Goal: Transaction & Acquisition: Purchase product/service

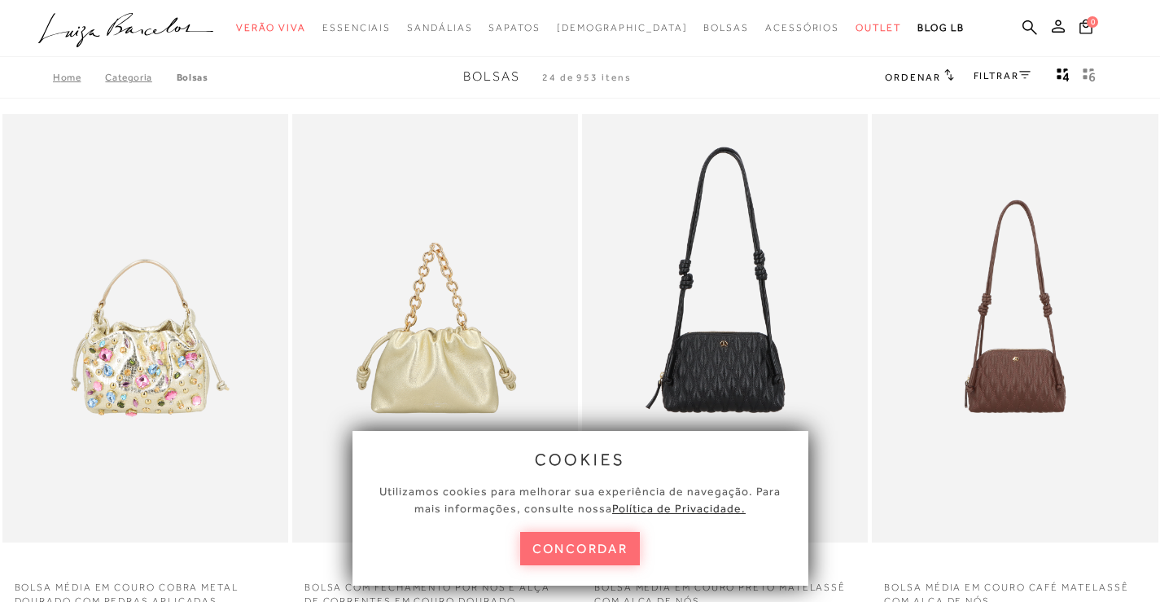
click at [543, 542] on button "concordar" at bounding box center [580, 548] width 120 height 33
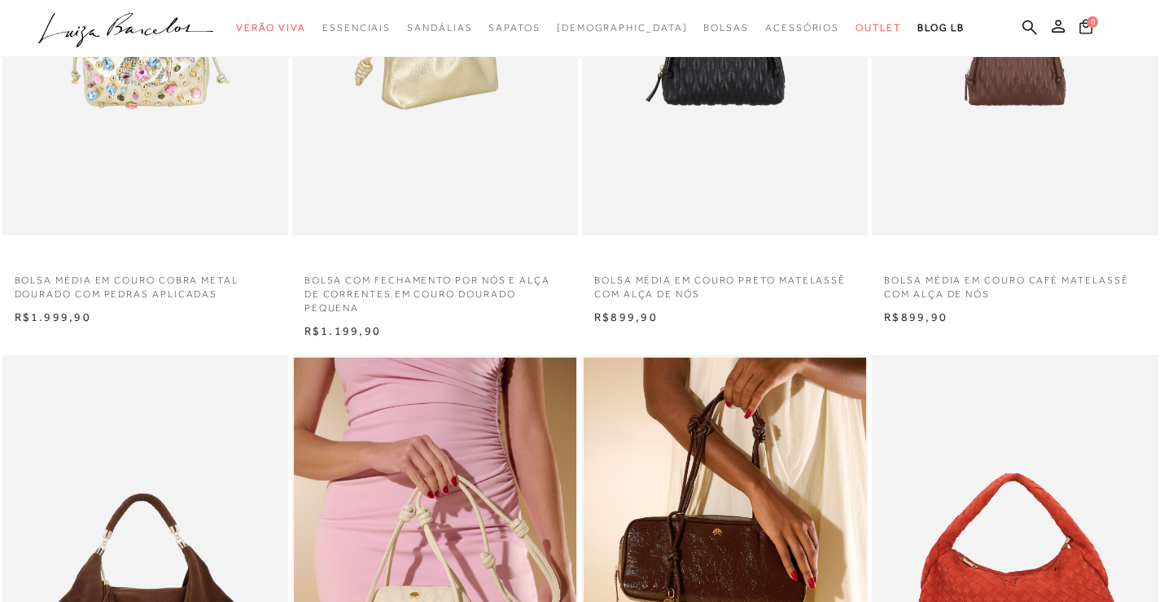
scroll to position [244, 0]
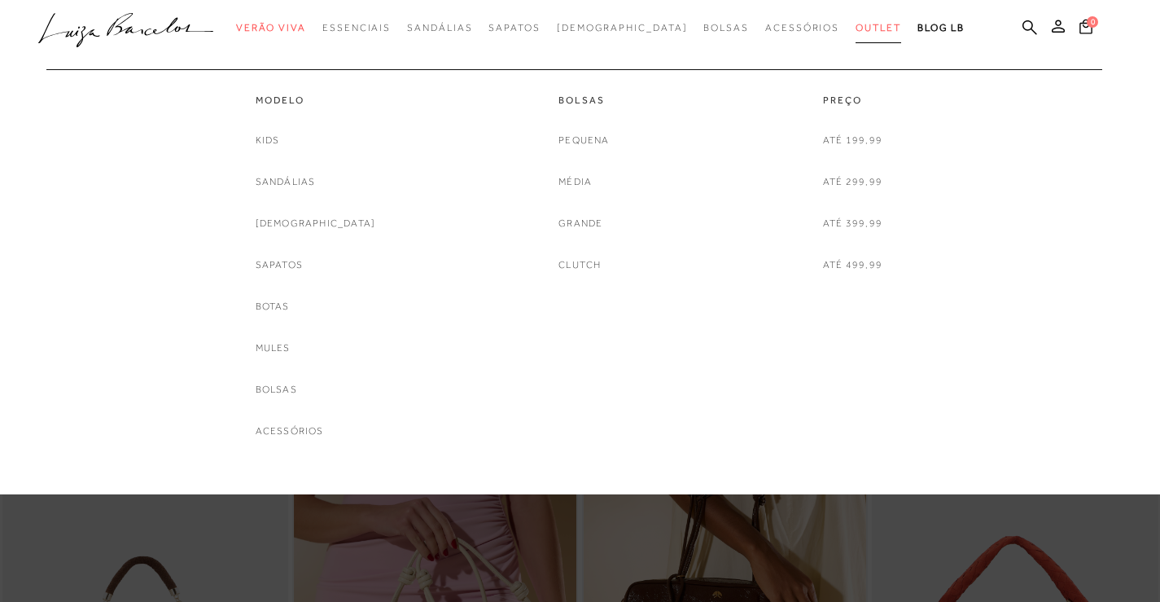
click at [856, 24] on span "Outlet" at bounding box center [879, 27] width 46 height 11
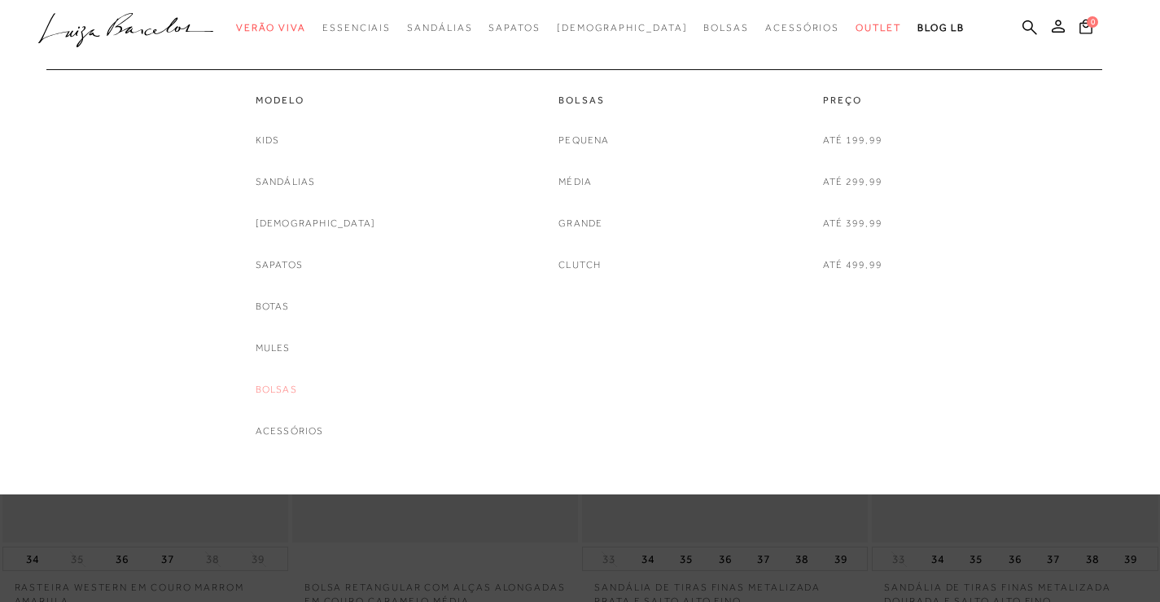
click at [295, 384] on link "Bolsas" at bounding box center [277, 389] width 42 height 17
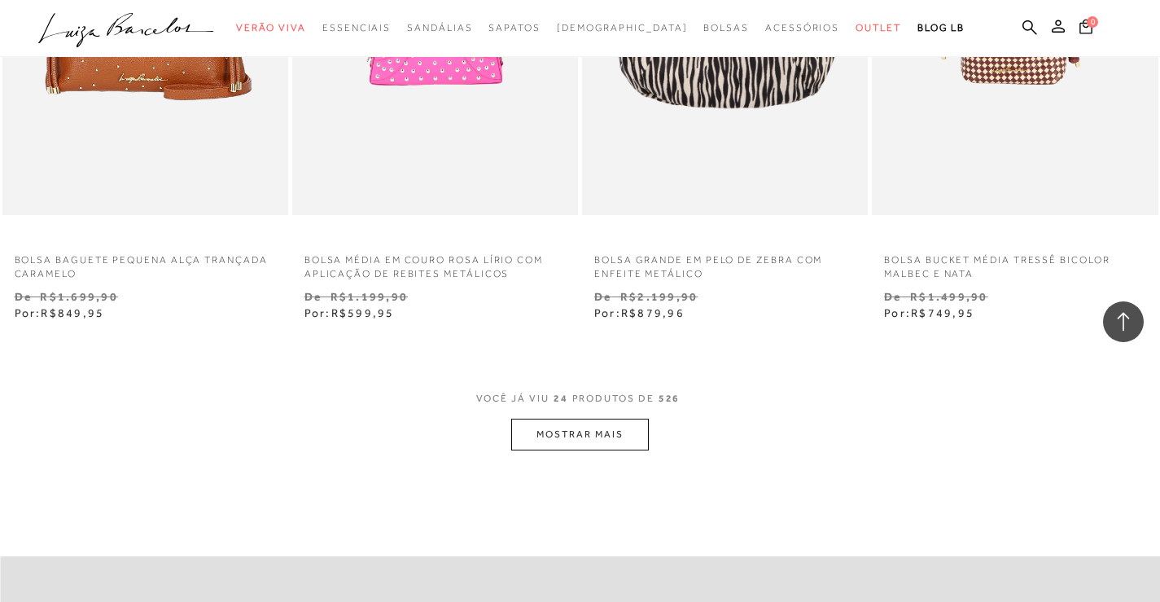
scroll to position [3175, 0]
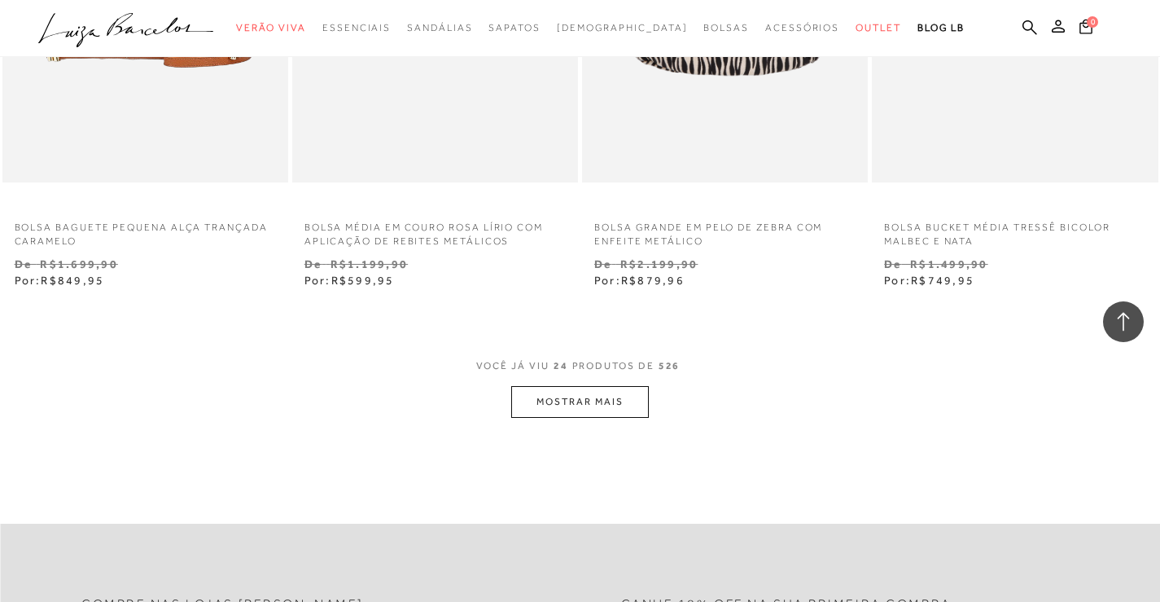
click at [585, 396] on button "MOSTRAR MAIS" at bounding box center [579, 402] width 137 height 32
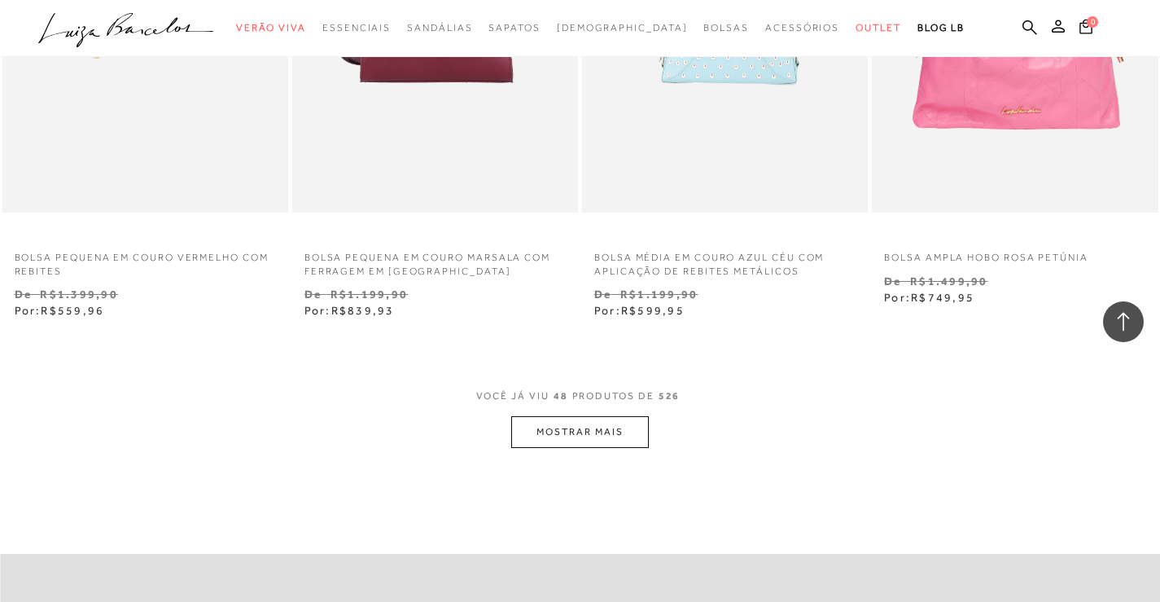
scroll to position [6512, 0]
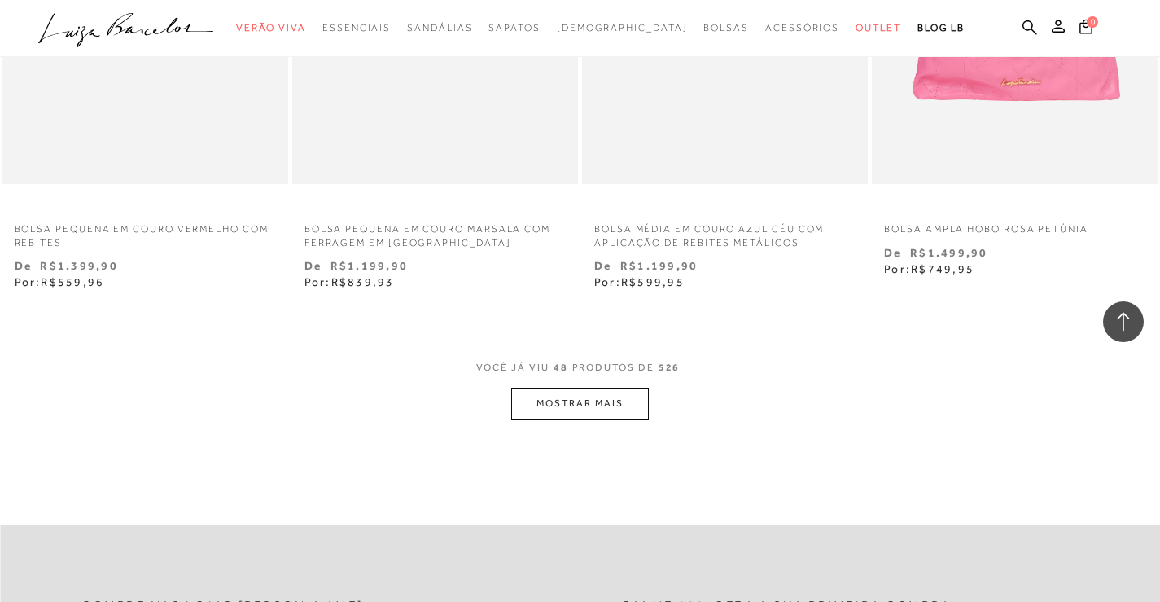
click at [555, 406] on button "MOSTRAR MAIS" at bounding box center [579, 403] width 137 height 32
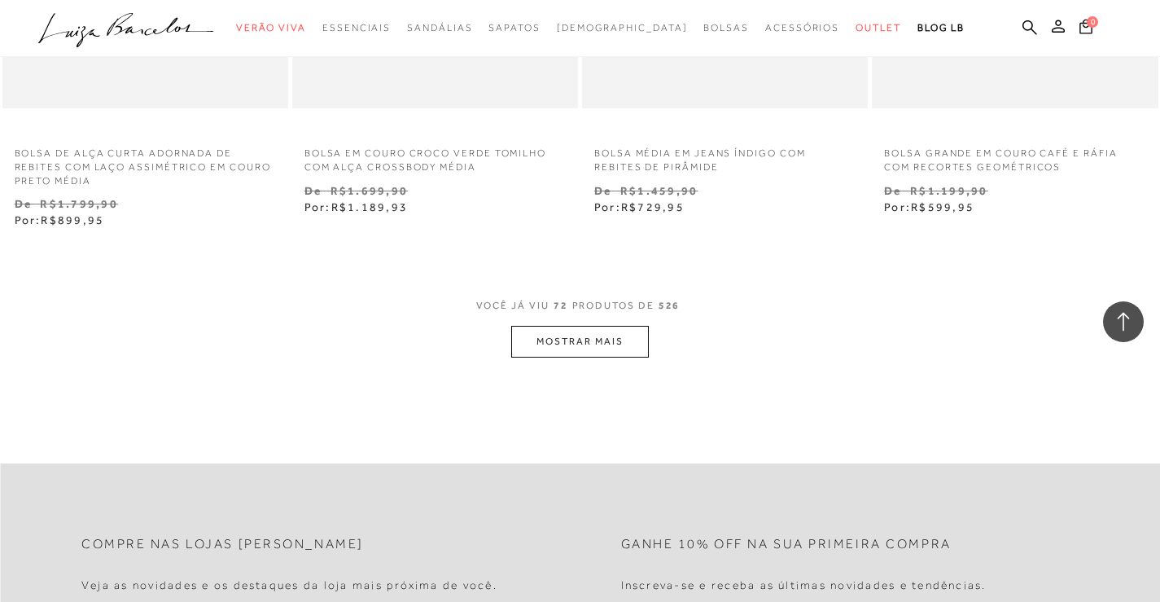
scroll to position [9931, 0]
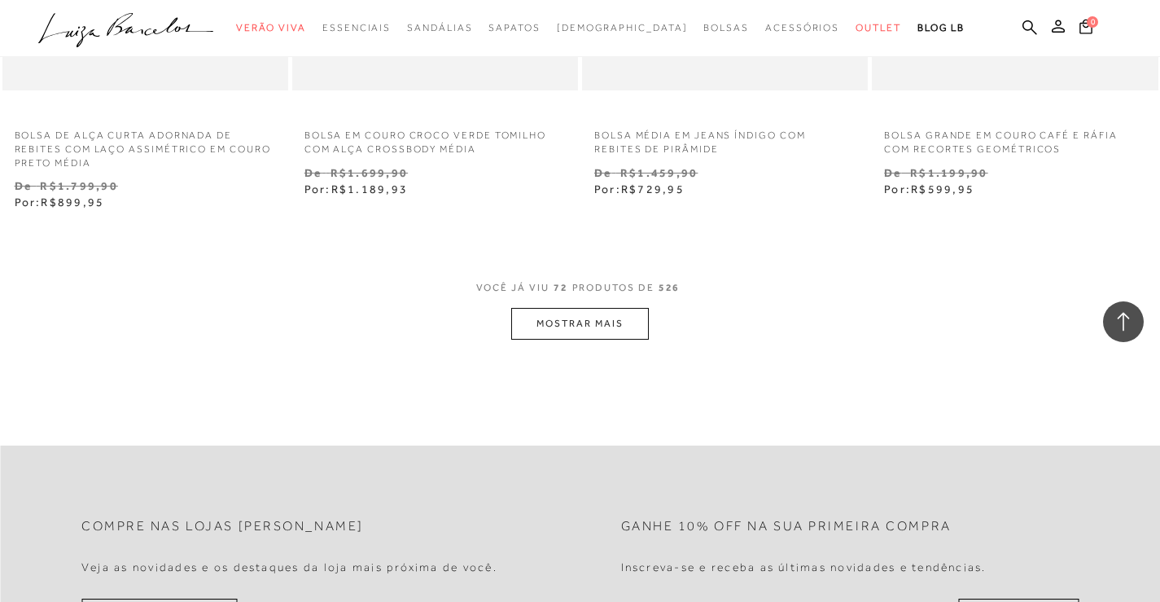
click at [571, 313] on button "MOSTRAR MAIS" at bounding box center [579, 324] width 137 height 32
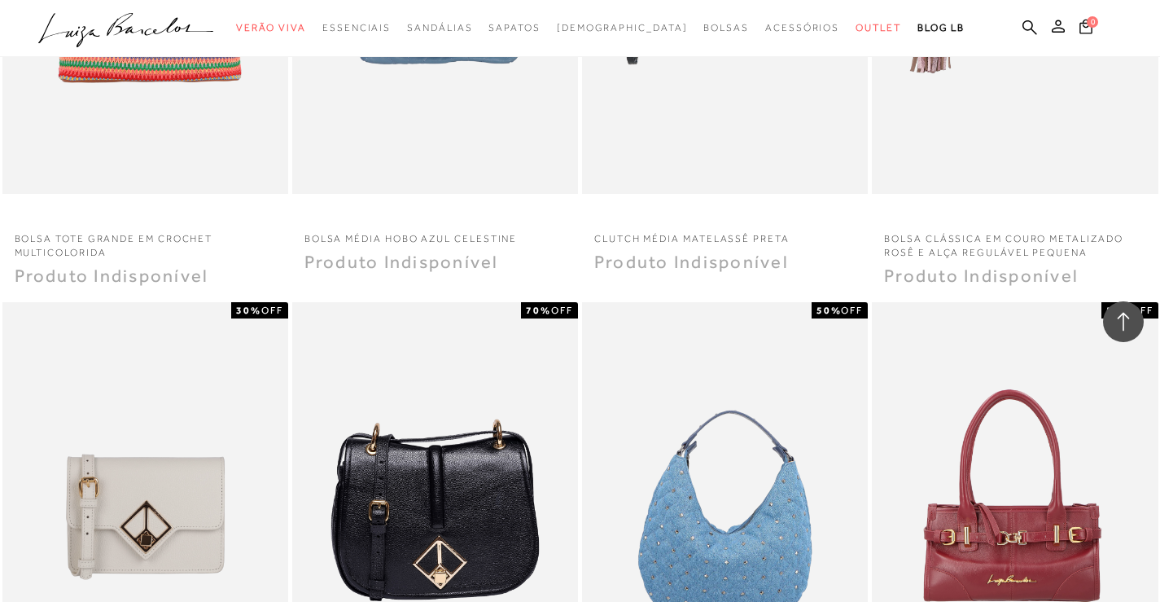
scroll to position [9036, 0]
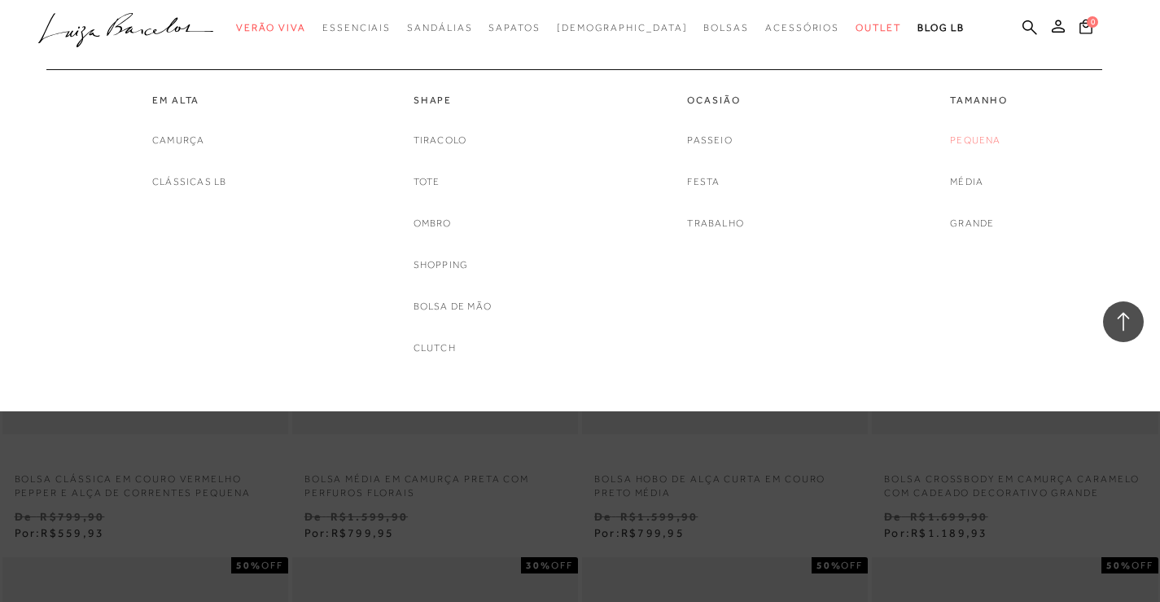
click at [964, 138] on link "Pequena" at bounding box center [975, 140] width 50 height 17
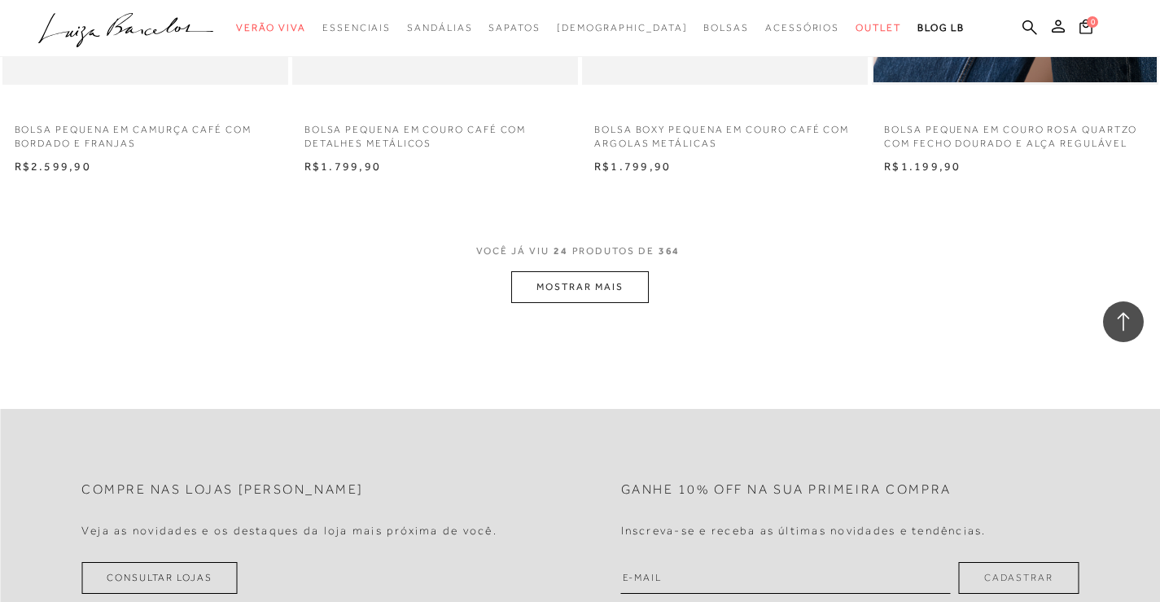
scroll to position [3175, 0]
click at [588, 279] on button "MOSTRAR MAIS" at bounding box center [579, 285] width 137 height 32
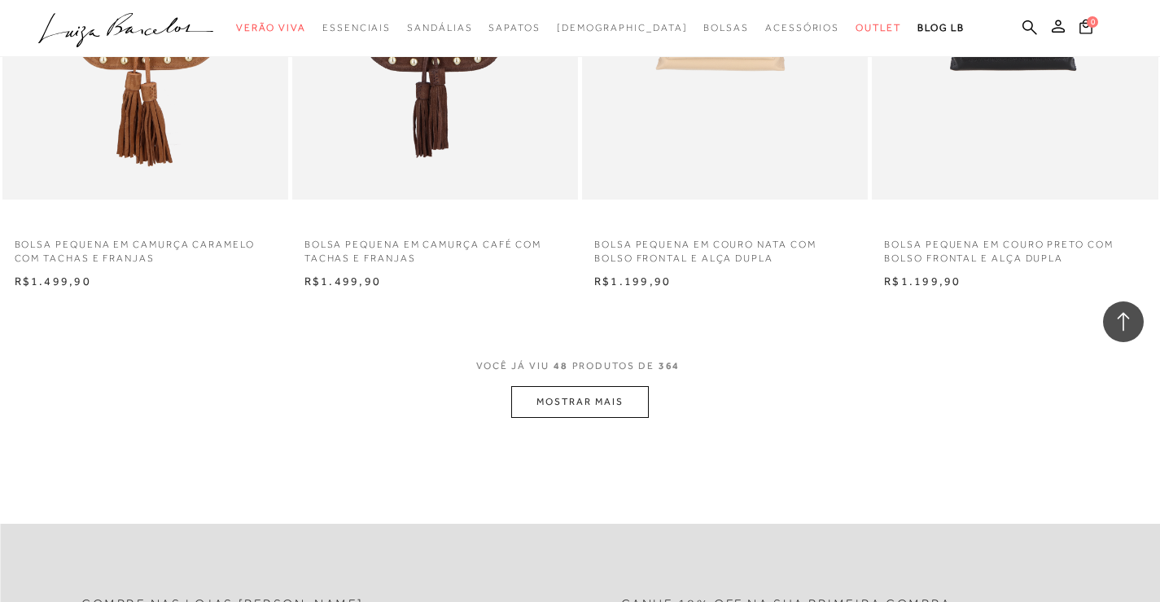
scroll to position [6268, 0]
click at [600, 390] on button "MOSTRAR MAIS" at bounding box center [579, 401] width 137 height 32
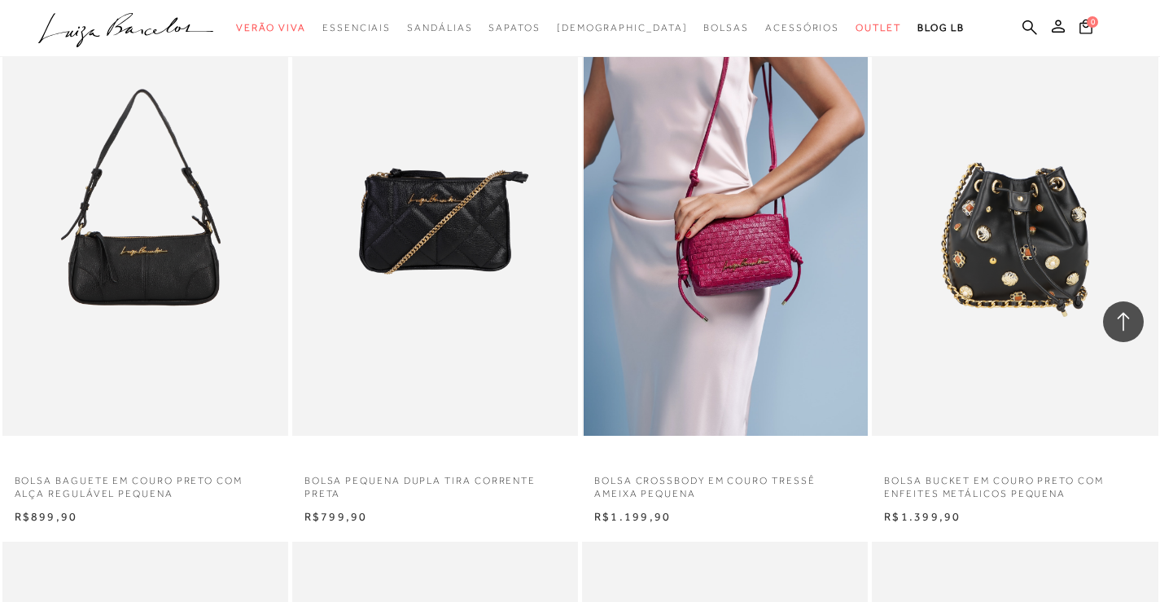
scroll to position [8629, 0]
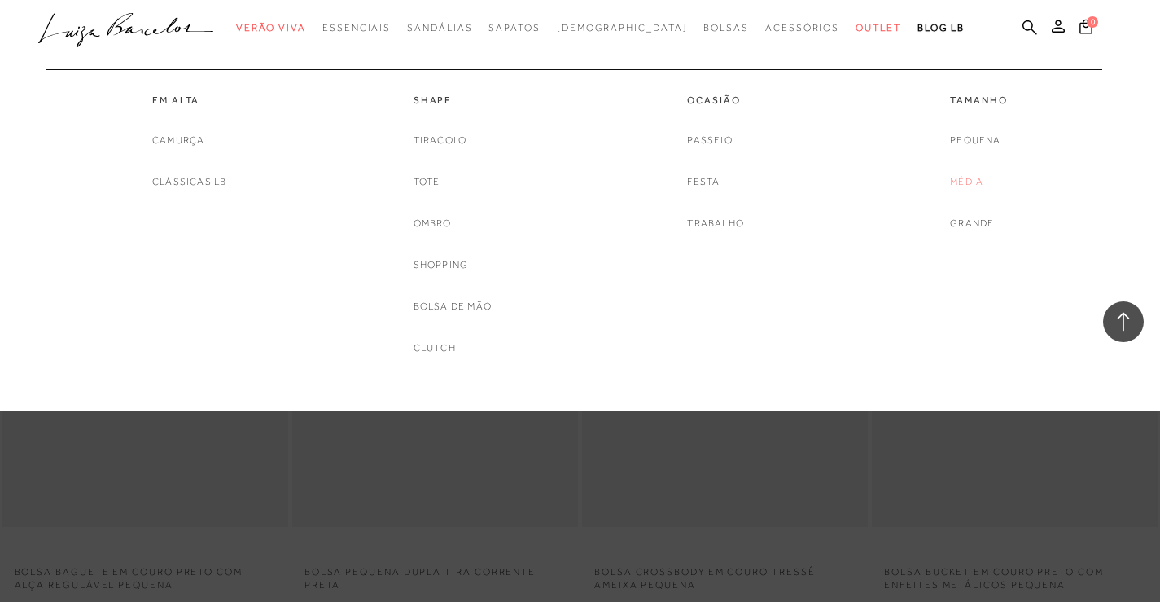
click at [968, 176] on link "Média" at bounding box center [966, 181] width 33 height 17
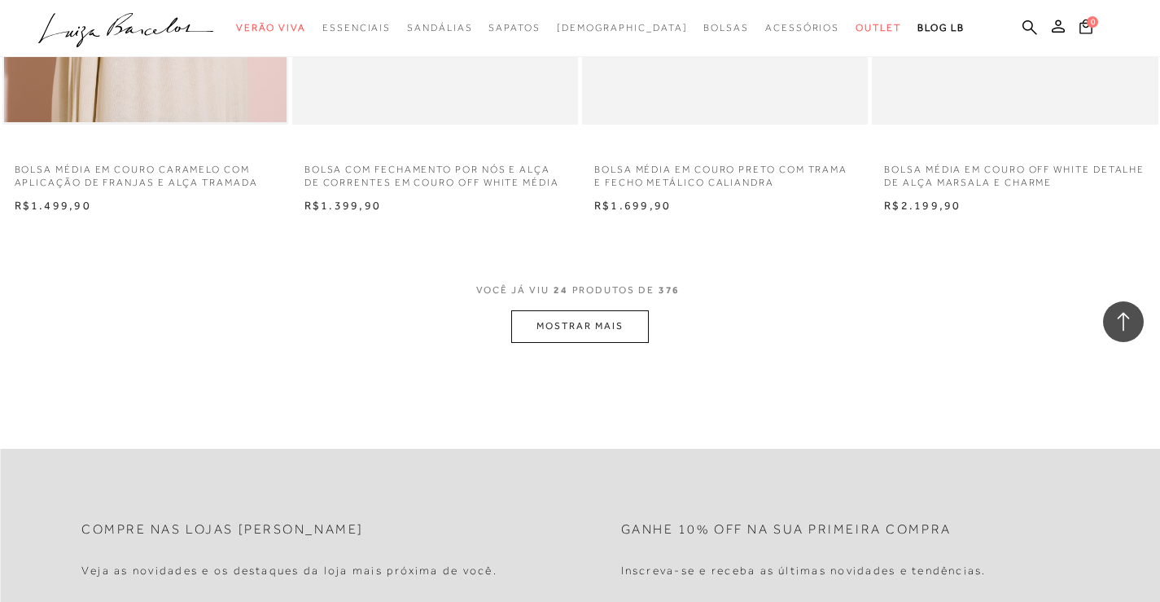
scroll to position [3093, 0]
click at [584, 322] on button "MOSTRAR MAIS" at bounding box center [579, 325] width 137 height 32
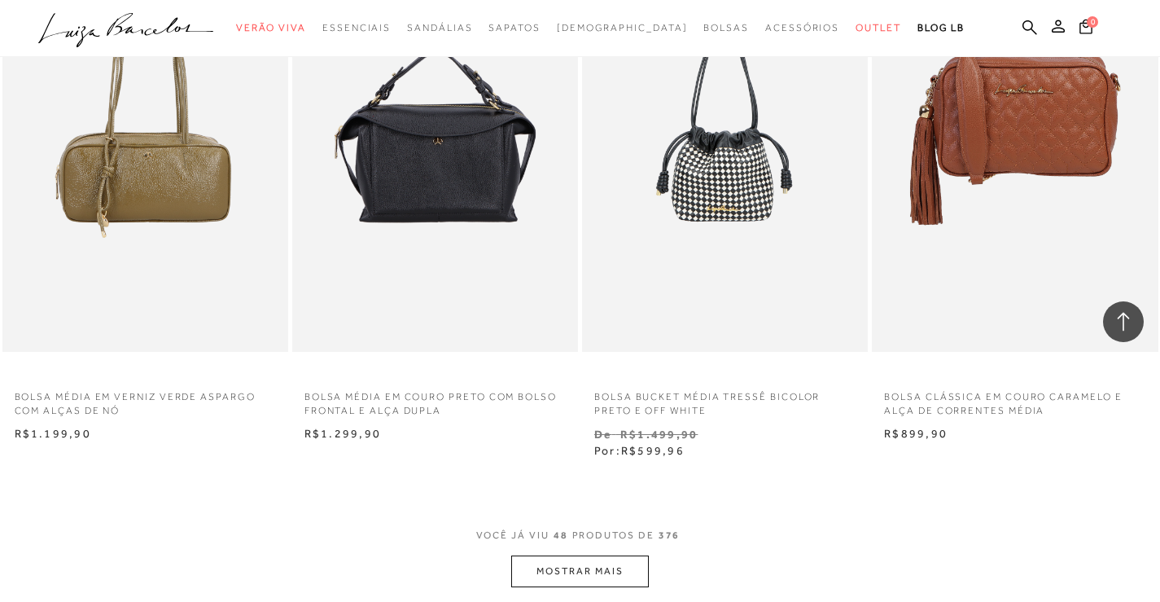
scroll to position [6105, 0]
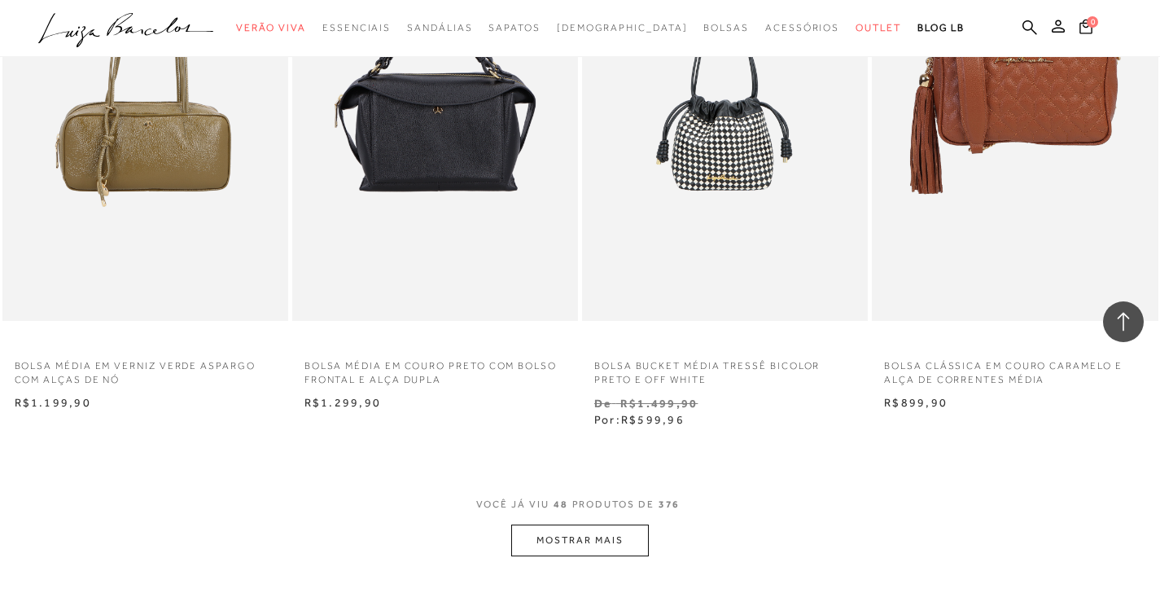
click at [606, 538] on button "MOSTRAR MAIS" at bounding box center [579, 540] width 137 height 32
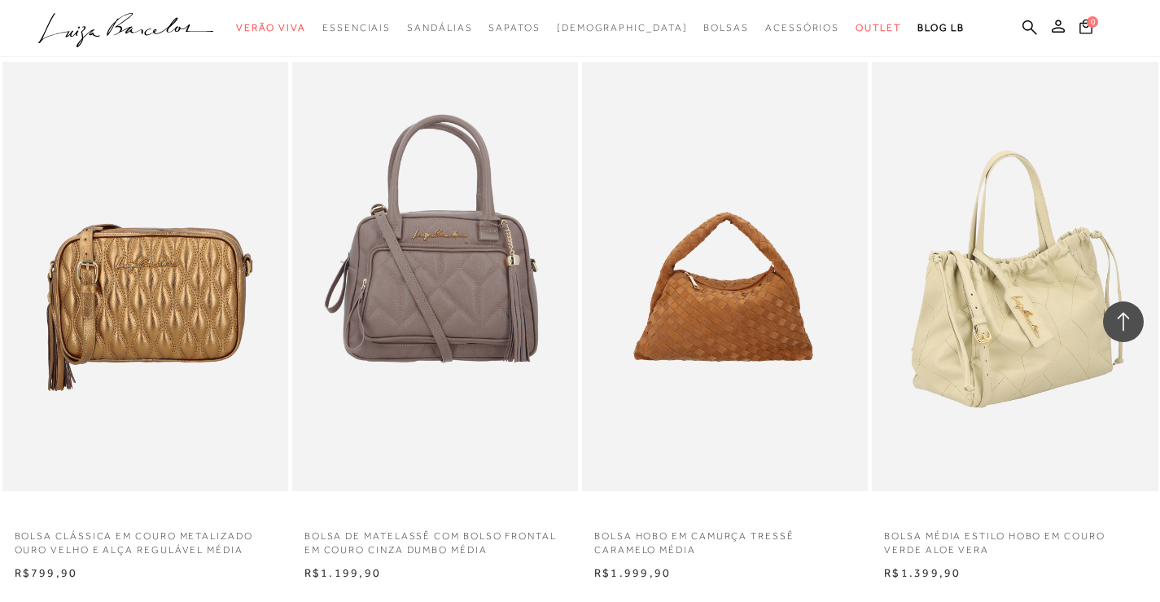
scroll to position [9361, 0]
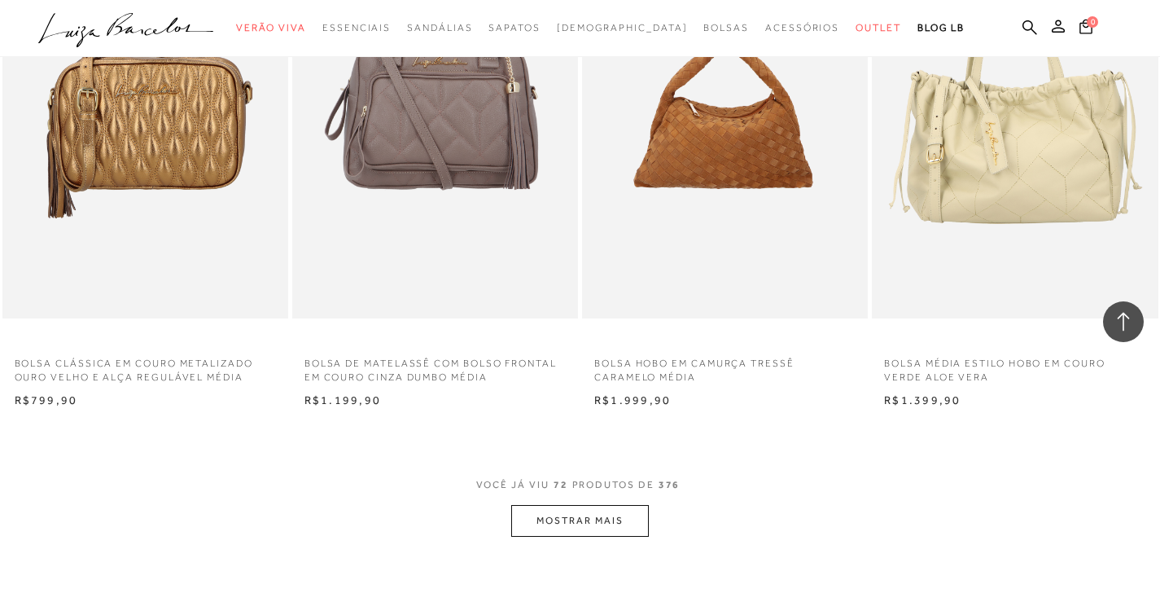
click at [613, 513] on button "MOSTRAR MAIS" at bounding box center [579, 521] width 137 height 32
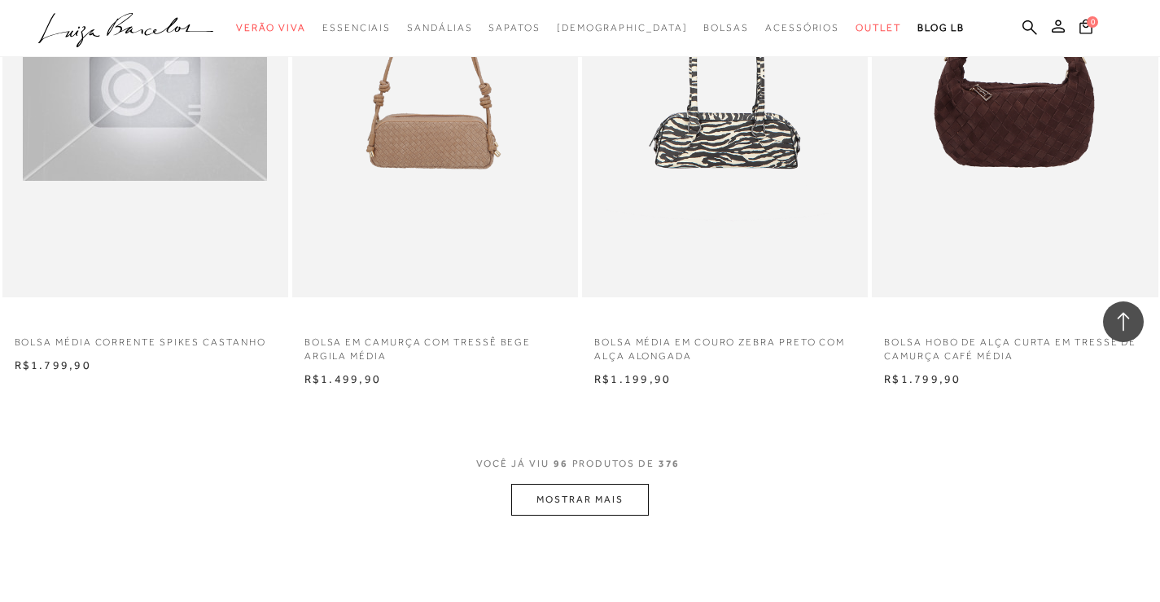
scroll to position [12862, 0]
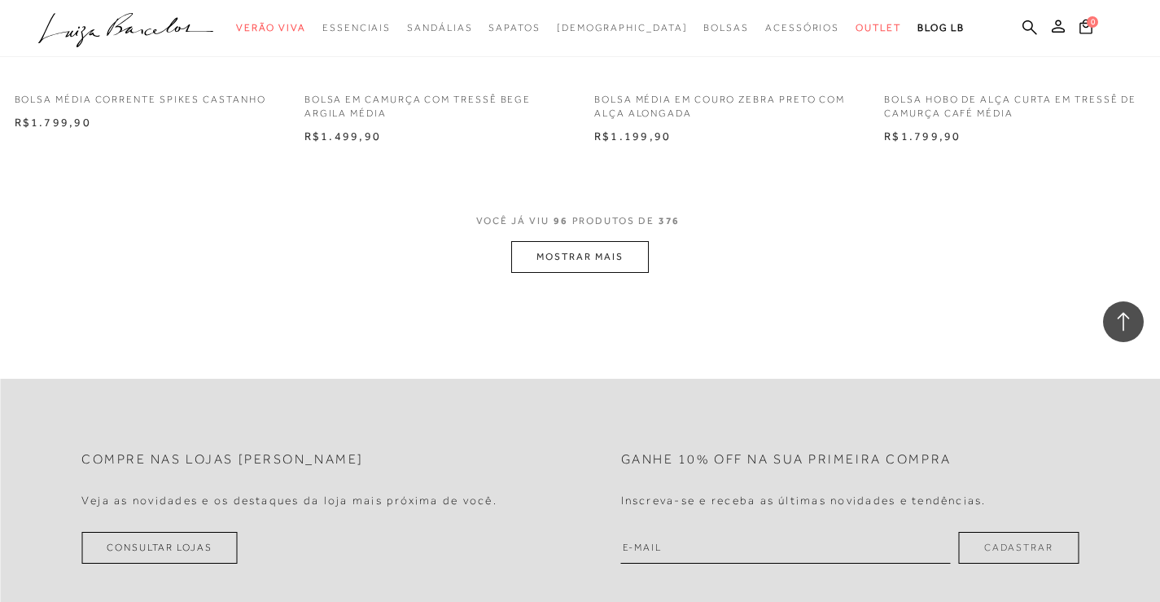
click at [581, 259] on button "MOSTRAR MAIS" at bounding box center [579, 257] width 137 height 32
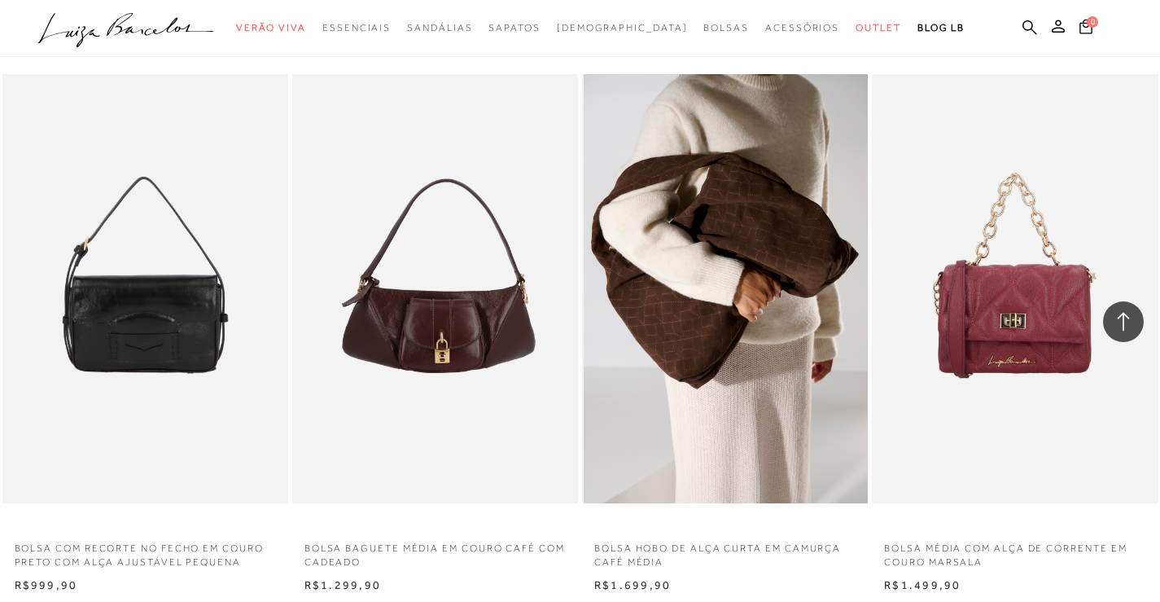
scroll to position [15711, 0]
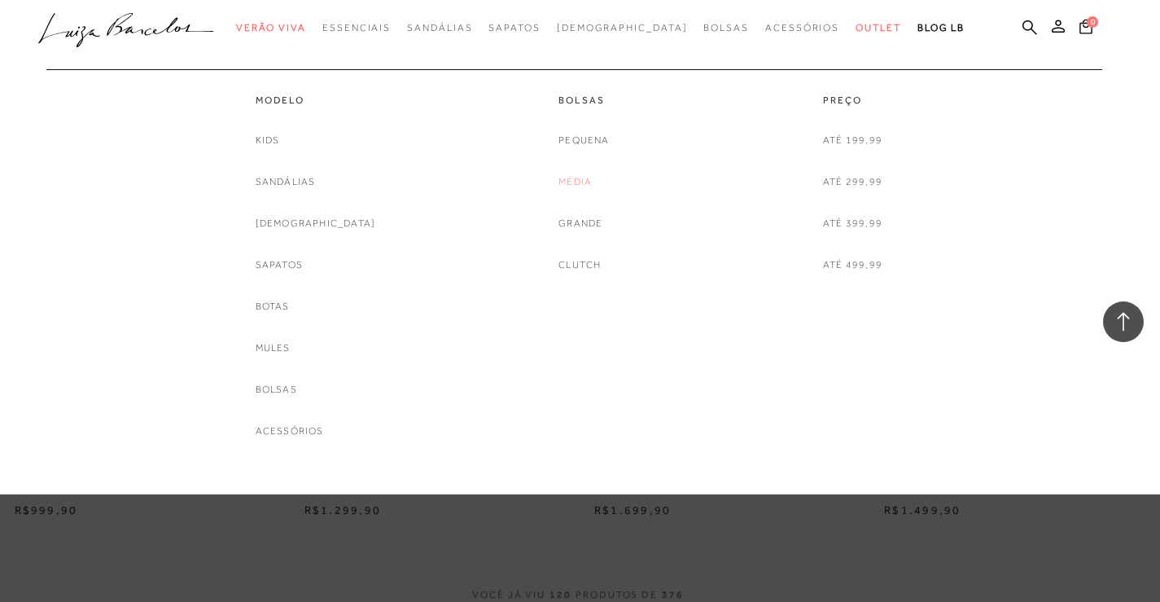
click at [579, 177] on link "Média" at bounding box center [574, 181] width 33 height 17
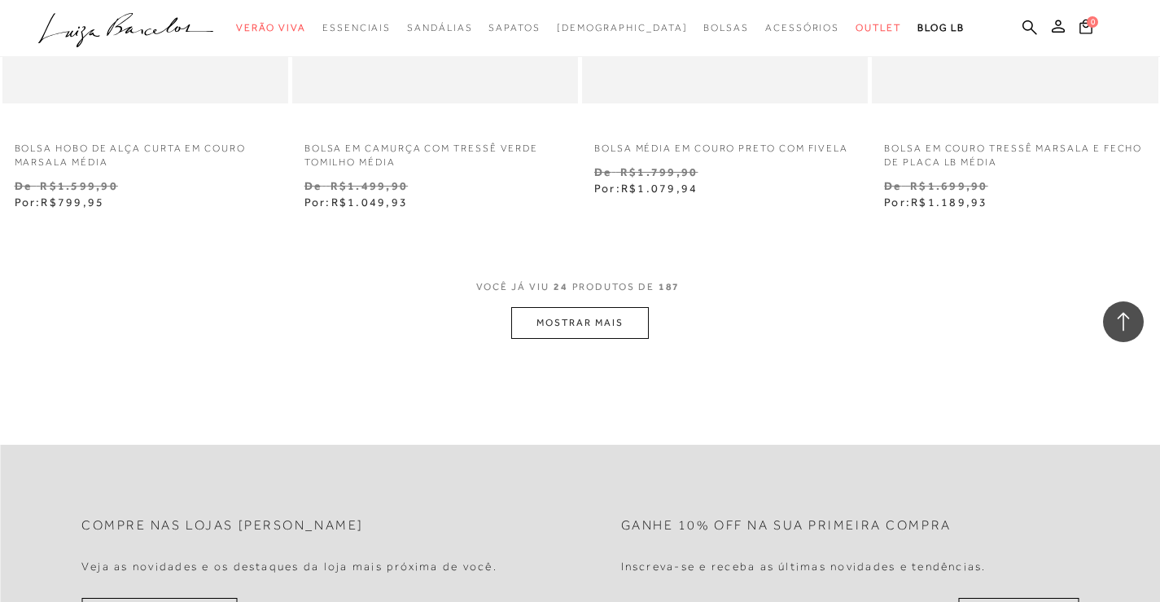
scroll to position [3256, 0]
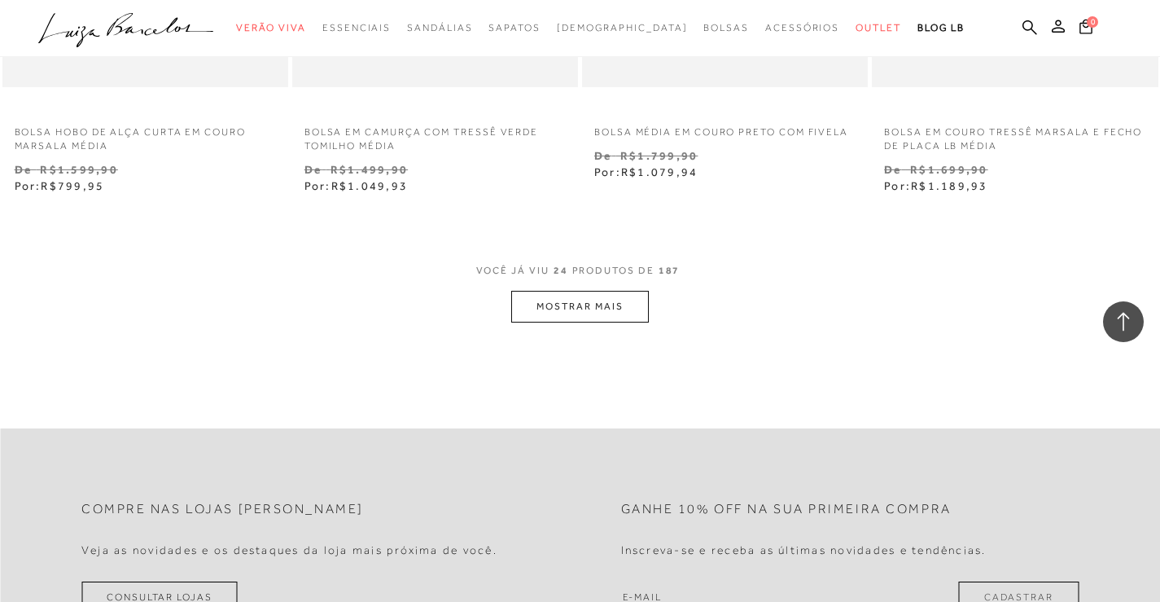
click at [597, 300] on button "MOSTRAR MAIS" at bounding box center [579, 307] width 137 height 32
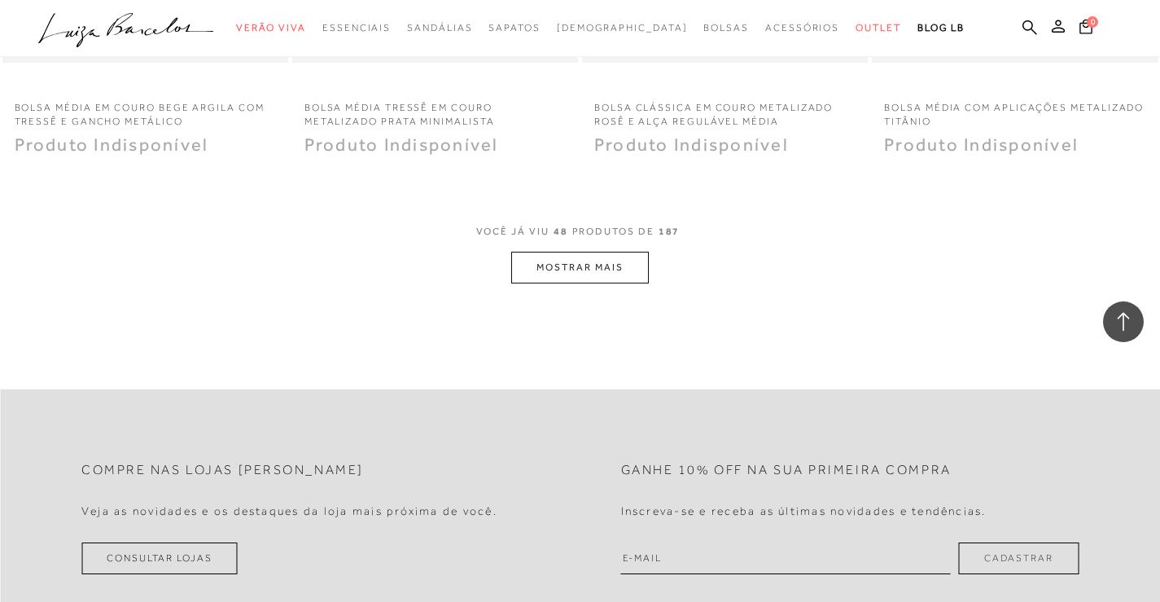
scroll to position [6577, 0]
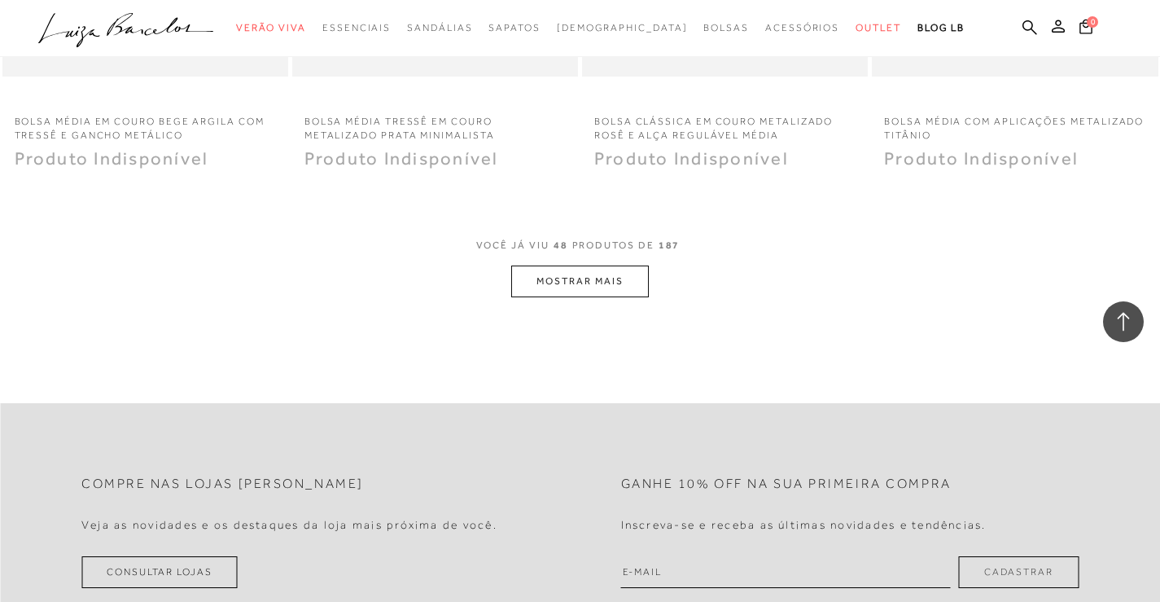
click at [621, 278] on button "MOSTRAR MAIS" at bounding box center [579, 281] width 137 height 32
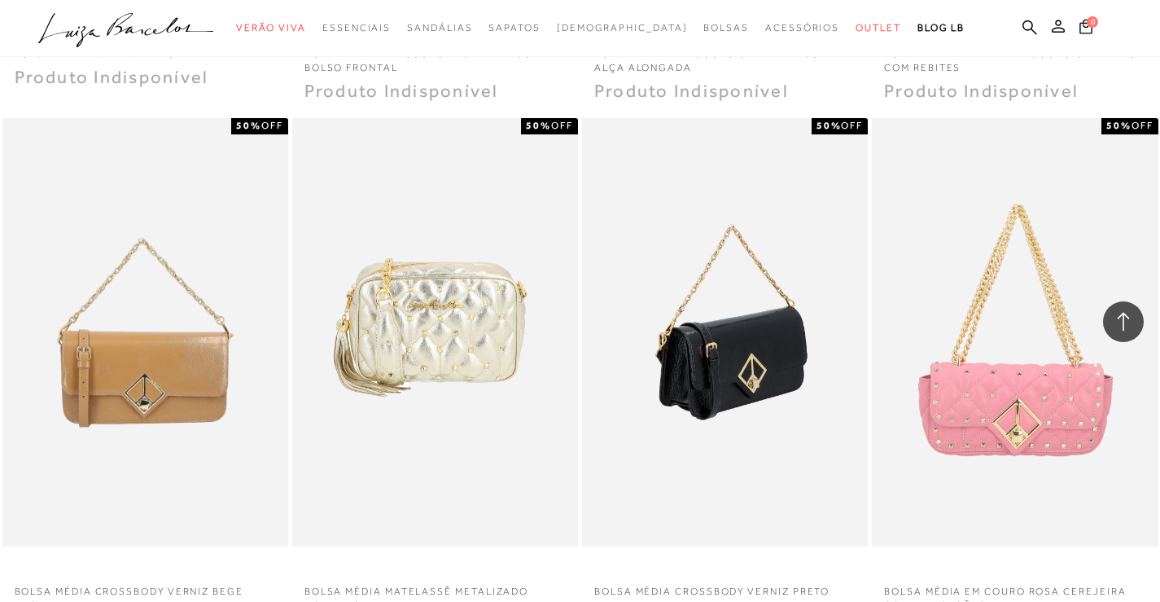
scroll to position [9344, 0]
